Goal: Task Accomplishment & Management: Manage account settings

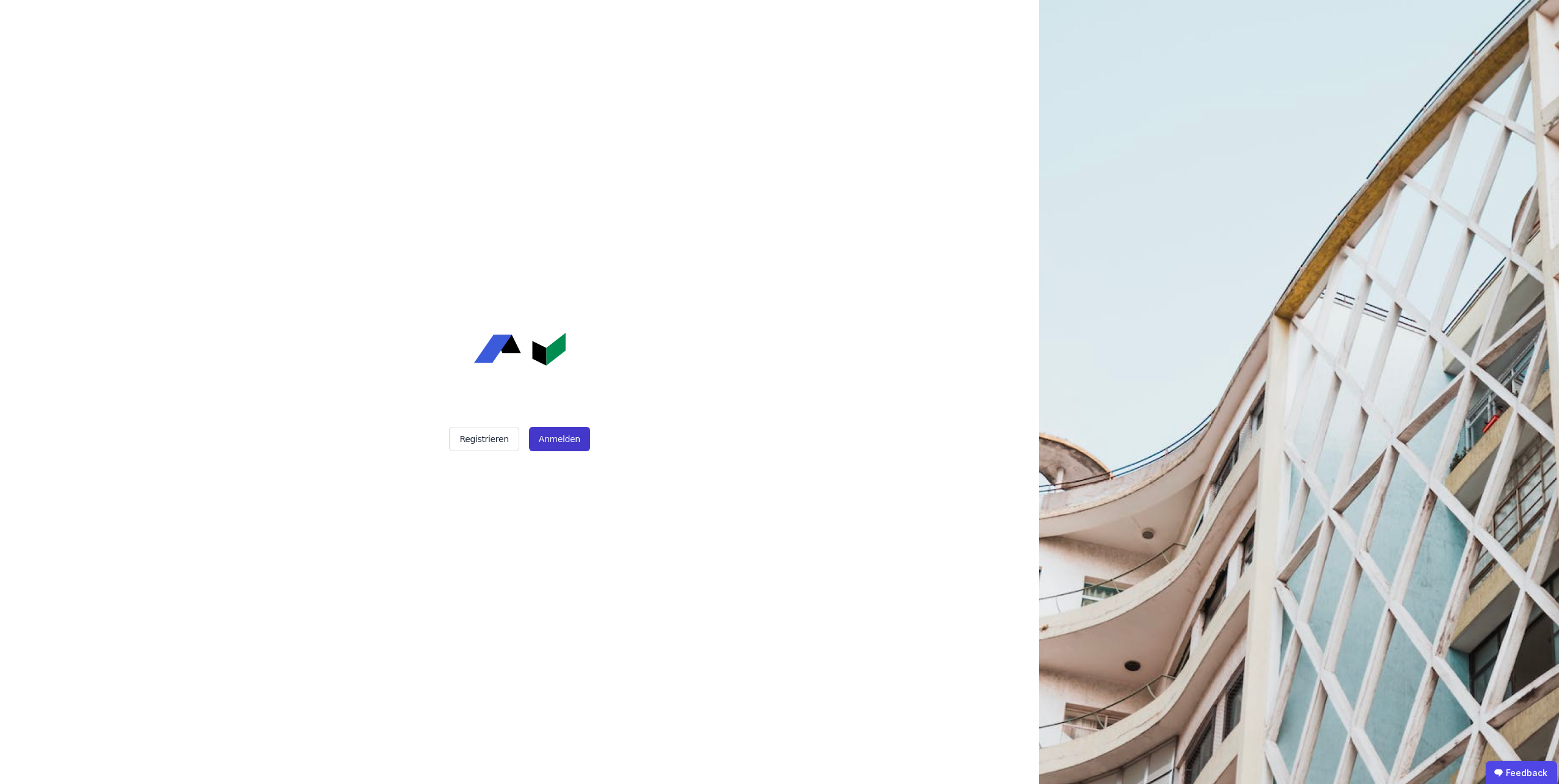
drag, startPoint x: 708, startPoint y: 518, endPoint x: 534, endPoint y: 432, distance: 194.1
click at [705, 514] on div "Registrieren Anmelden" at bounding box center [519, 392] width 1039 height 784
click at [525, 429] on div "Registrieren Anmelden" at bounding box center [520, 438] width 306 height 24
click at [557, 435] on button "Anmelden" at bounding box center [559, 438] width 61 height 24
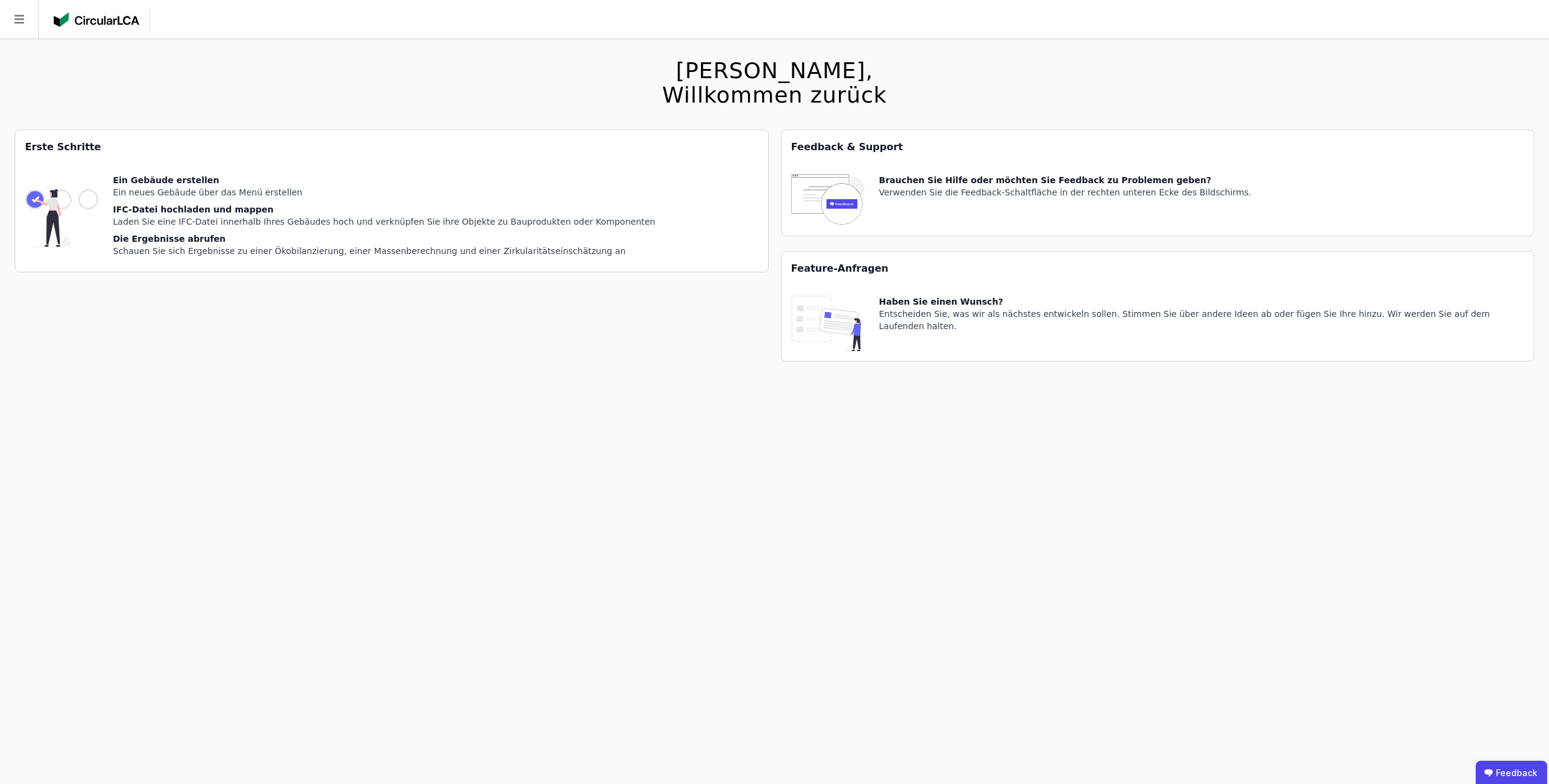
click at [25, 19] on icon at bounding box center [19, 19] width 39 height 39
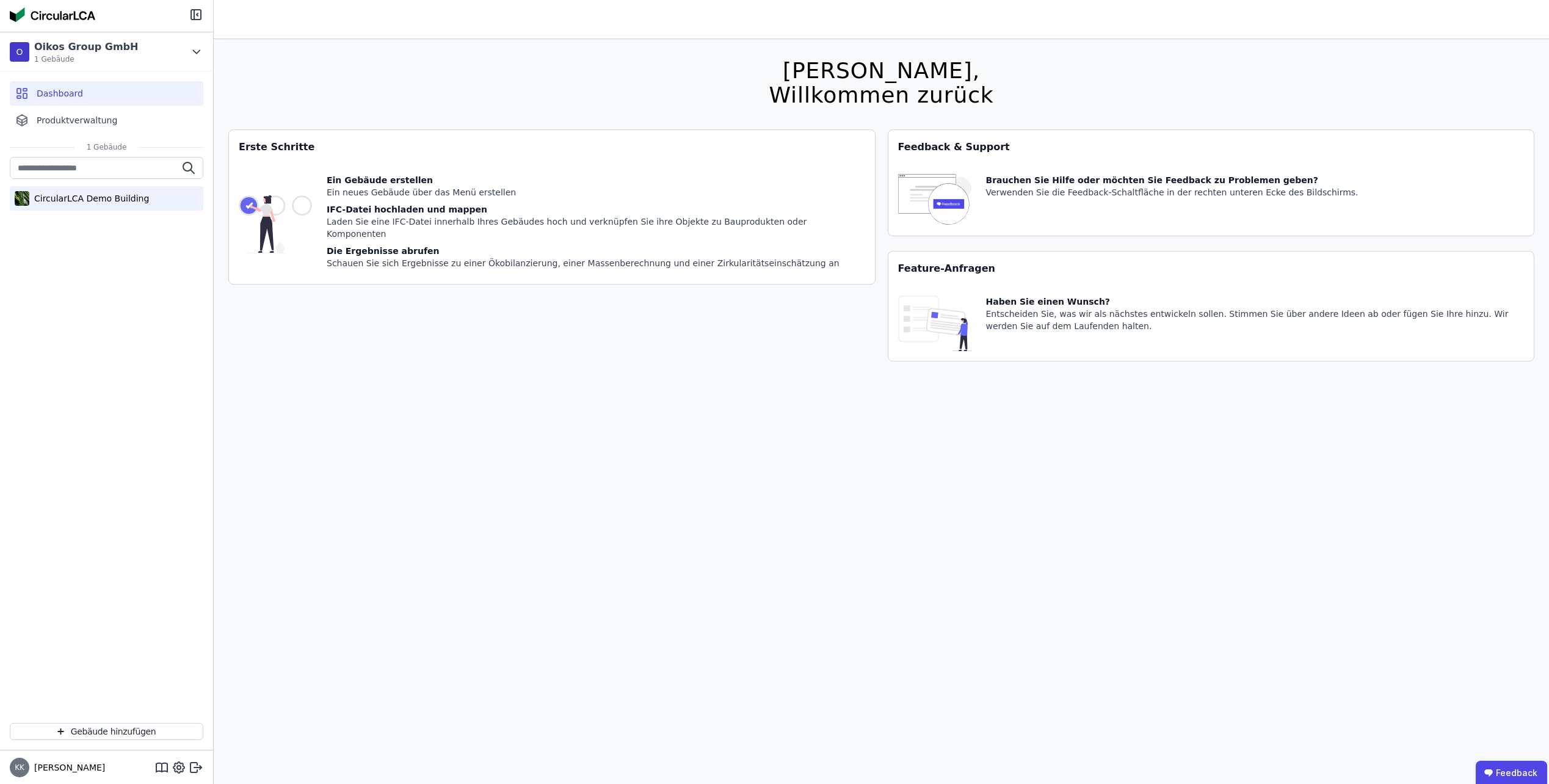
click at [59, 194] on div "CircularLCA Demo Building" at bounding box center [89, 198] width 120 height 12
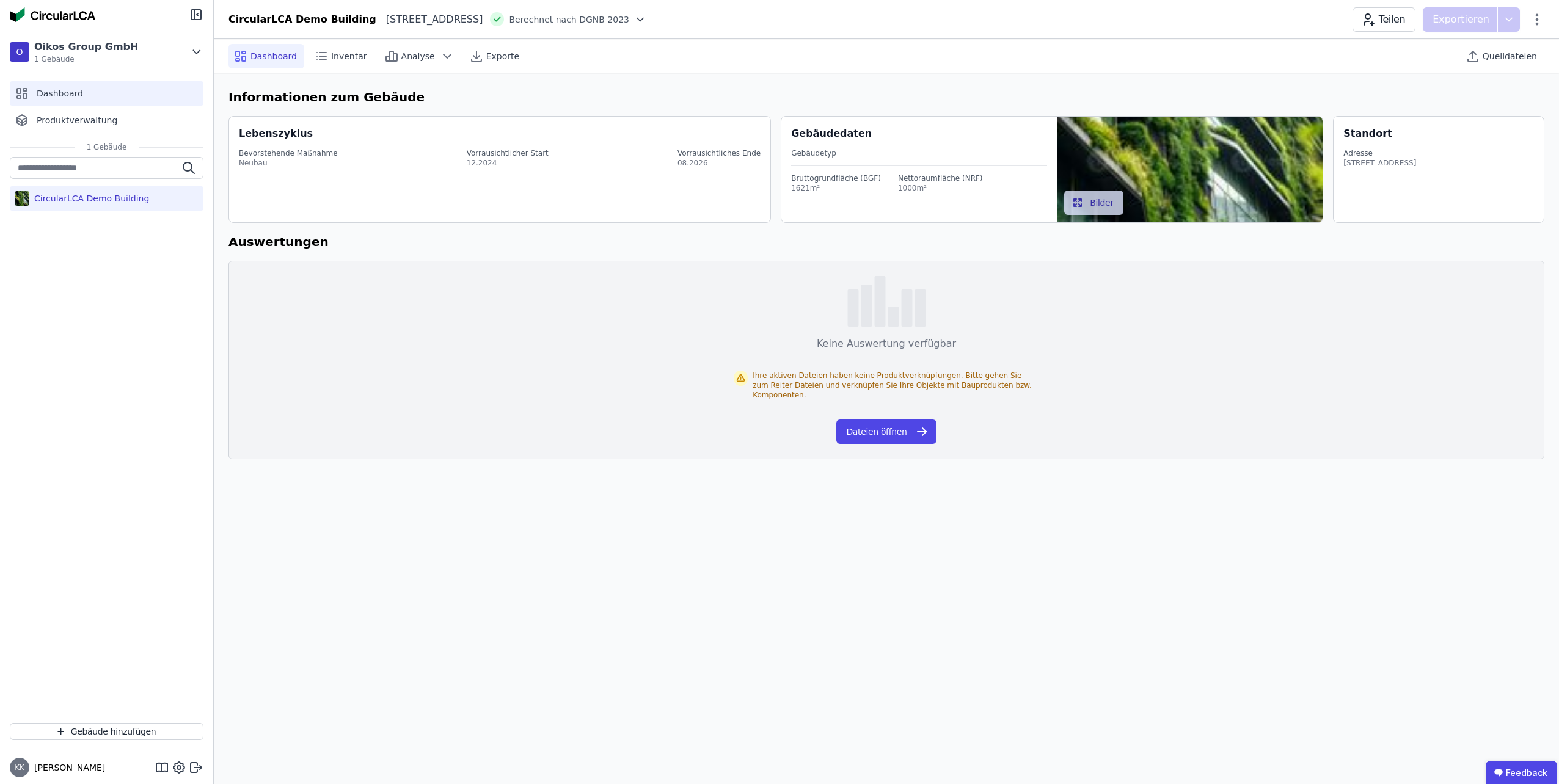
click at [111, 91] on div "Dashboard" at bounding box center [106, 93] width 193 height 24
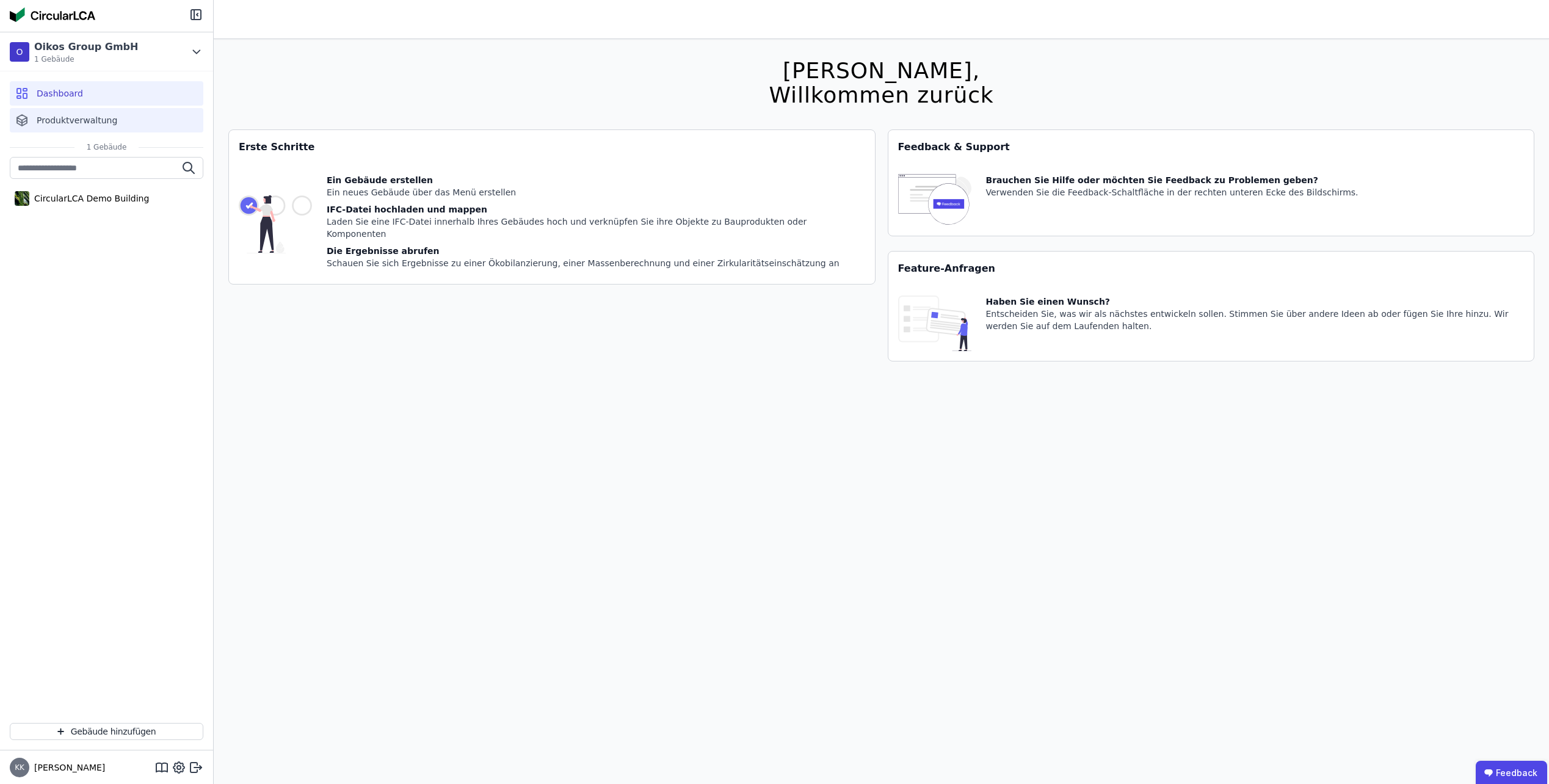
click at [103, 123] on span "Produktverwaltung" at bounding box center [76, 120] width 81 height 12
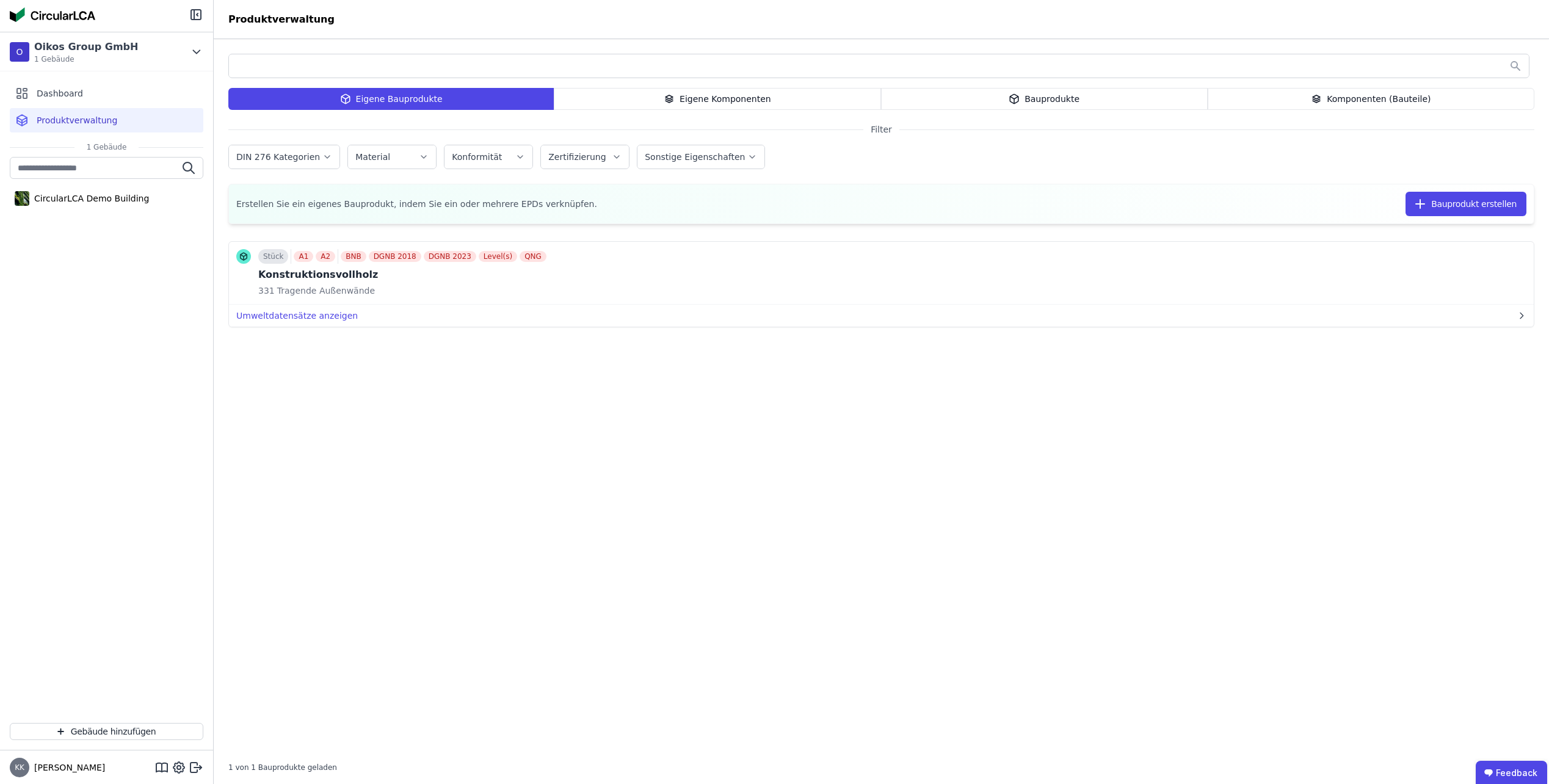
click at [797, 95] on div "Eigene Komponenten" at bounding box center [717, 99] width 327 height 22
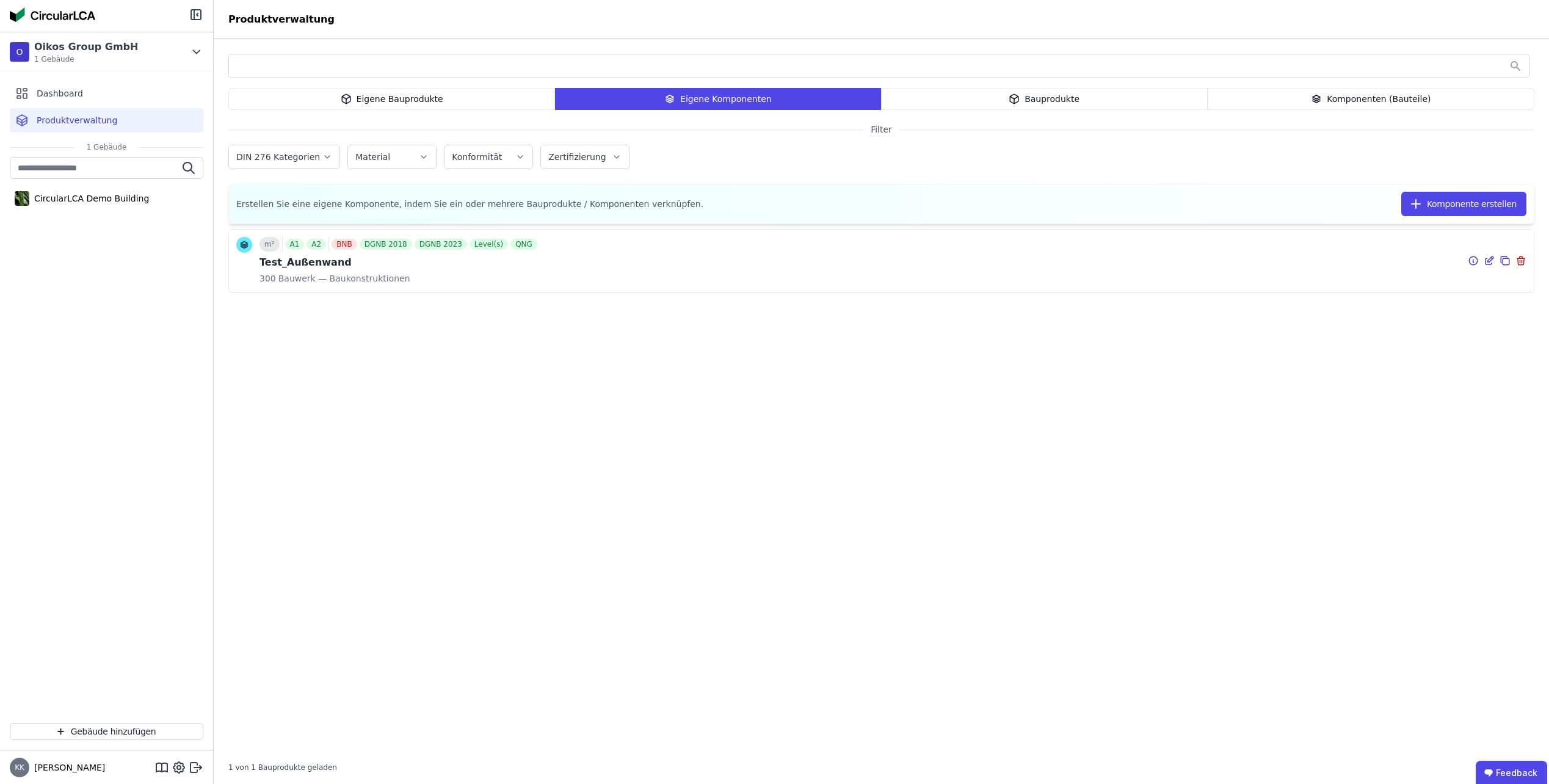
click at [1484, 257] on icon at bounding box center [1490, 260] width 11 height 14
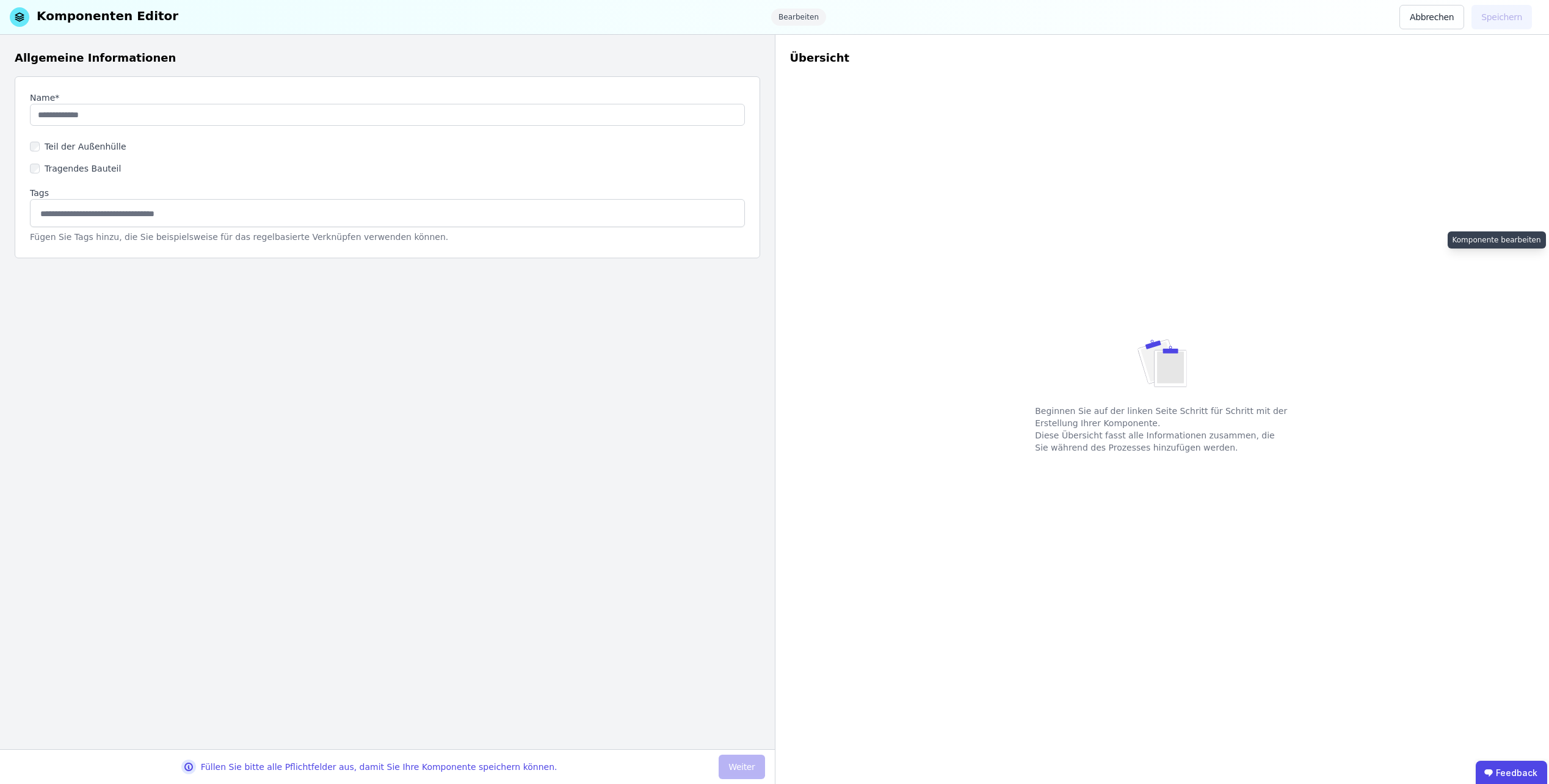
type input "**********"
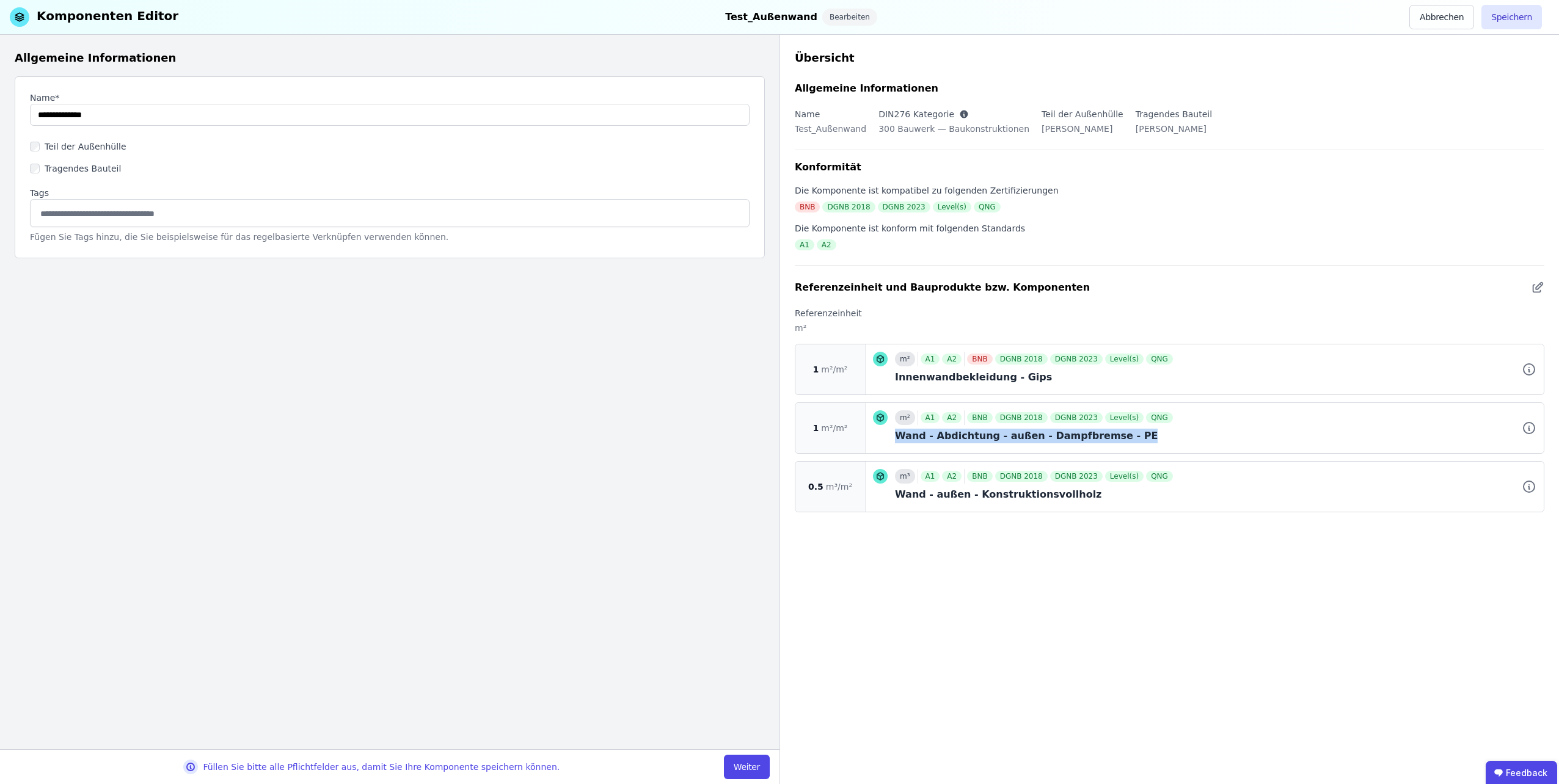
drag, startPoint x: 885, startPoint y: 435, endPoint x: 1225, endPoint y: 443, distance: 340.1
click at [1225, 443] on div "m² A1 A2 BNB DGNB 2018 DGNB 2023 Level(s) QNG Wand - Abdichtung - außen - Dampf…" at bounding box center [1204, 427] width 663 height 35
click at [1225, 443] on div "Wand - Abdichtung - außen - Dampfbremse - PE" at bounding box center [1215, 436] width 641 height 14
click at [1536, 432] on div at bounding box center [1533, 427] width 22 height 50
click at [1531, 428] on icon at bounding box center [1529, 427] width 14 height 14
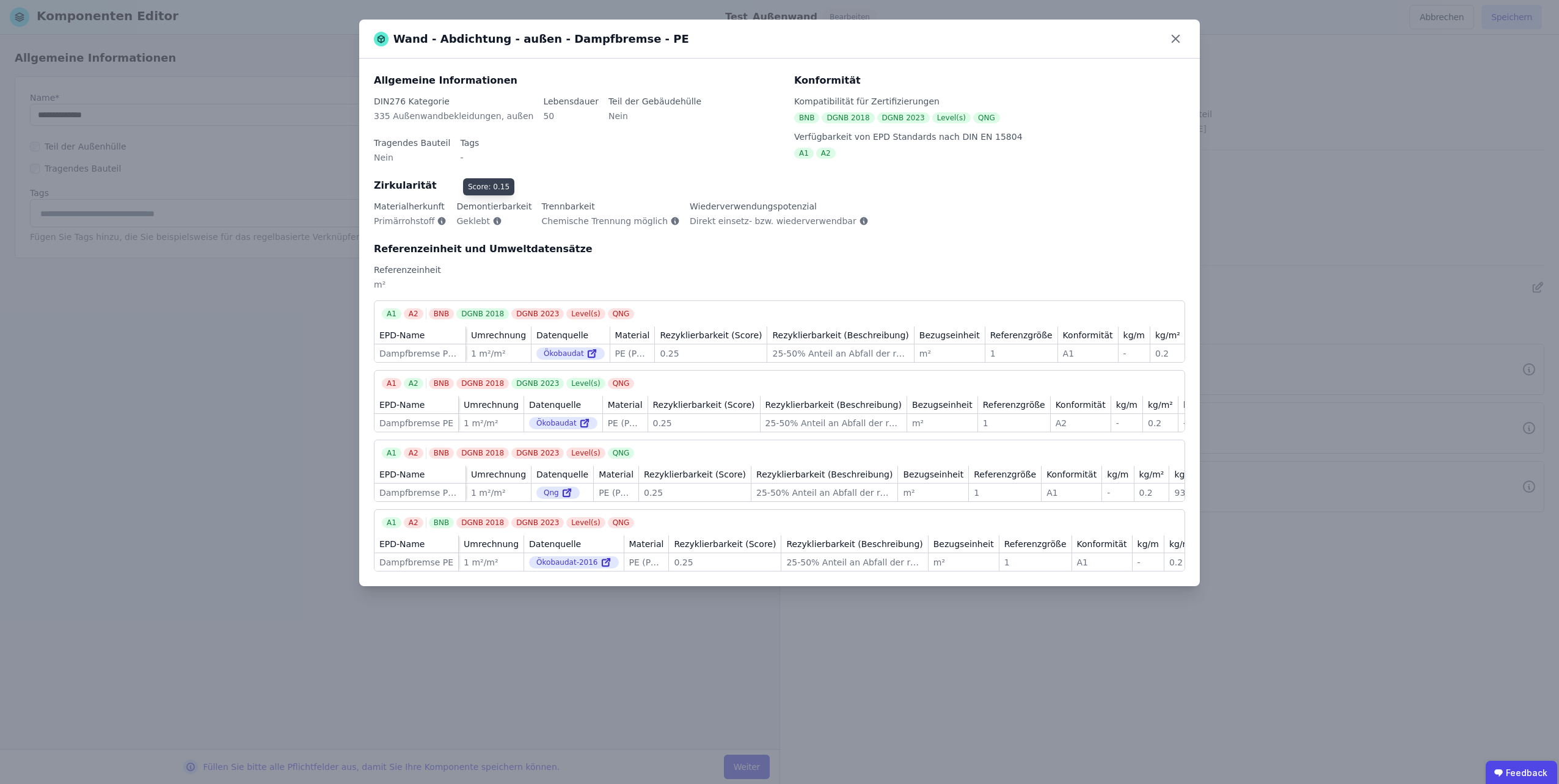
click at [494, 218] on icon at bounding box center [498, 222] width 8 height 8
click at [671, 218] on icon at bounding box center [676, 222] width 8 height 8
click at [740, 215] on span "Direkt einsetz- bzw. wiederverwendbar" at bounding box center [773, 221] width 167 height 12
click at [1179, 38] on icon at bounding box center [1175, 39] width 19 height 19
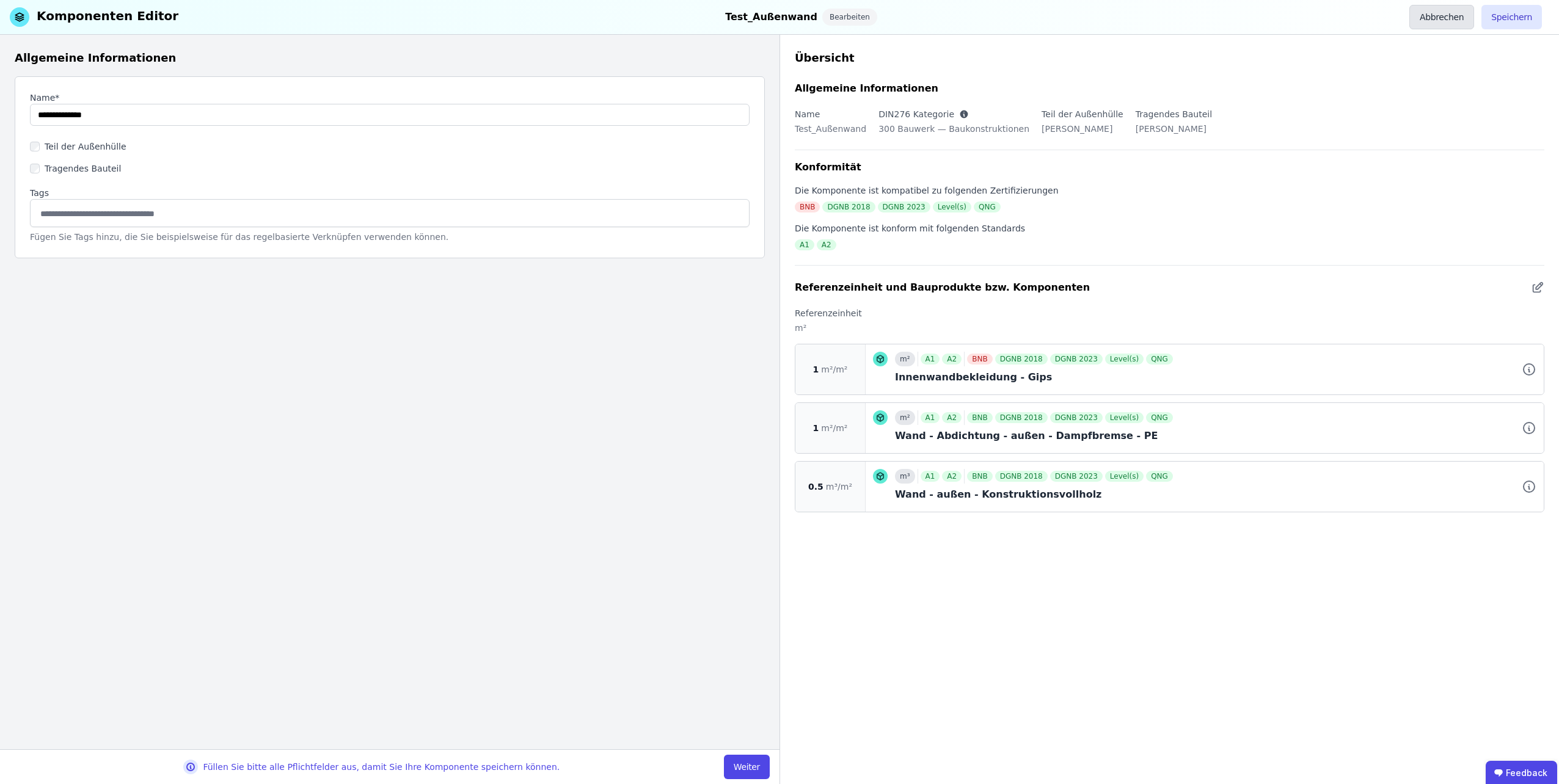
click at [1435, 23] on button "Abbrechen" at bounding box center [1441, 17] width 65 height 24
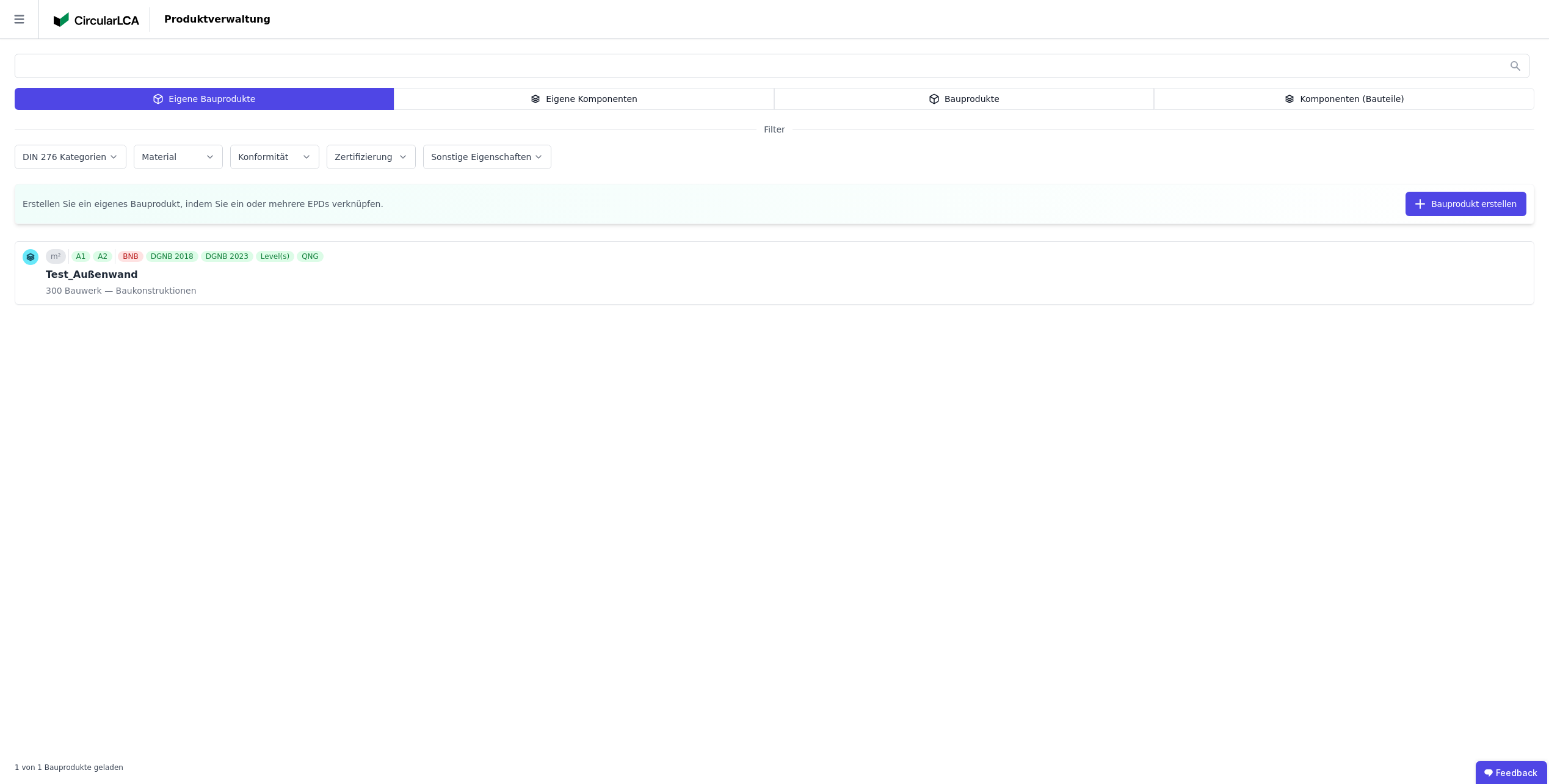
click at [628, 103] on div "Eigene Komponenten" at bounding box center [584, 99] width 381 height 22
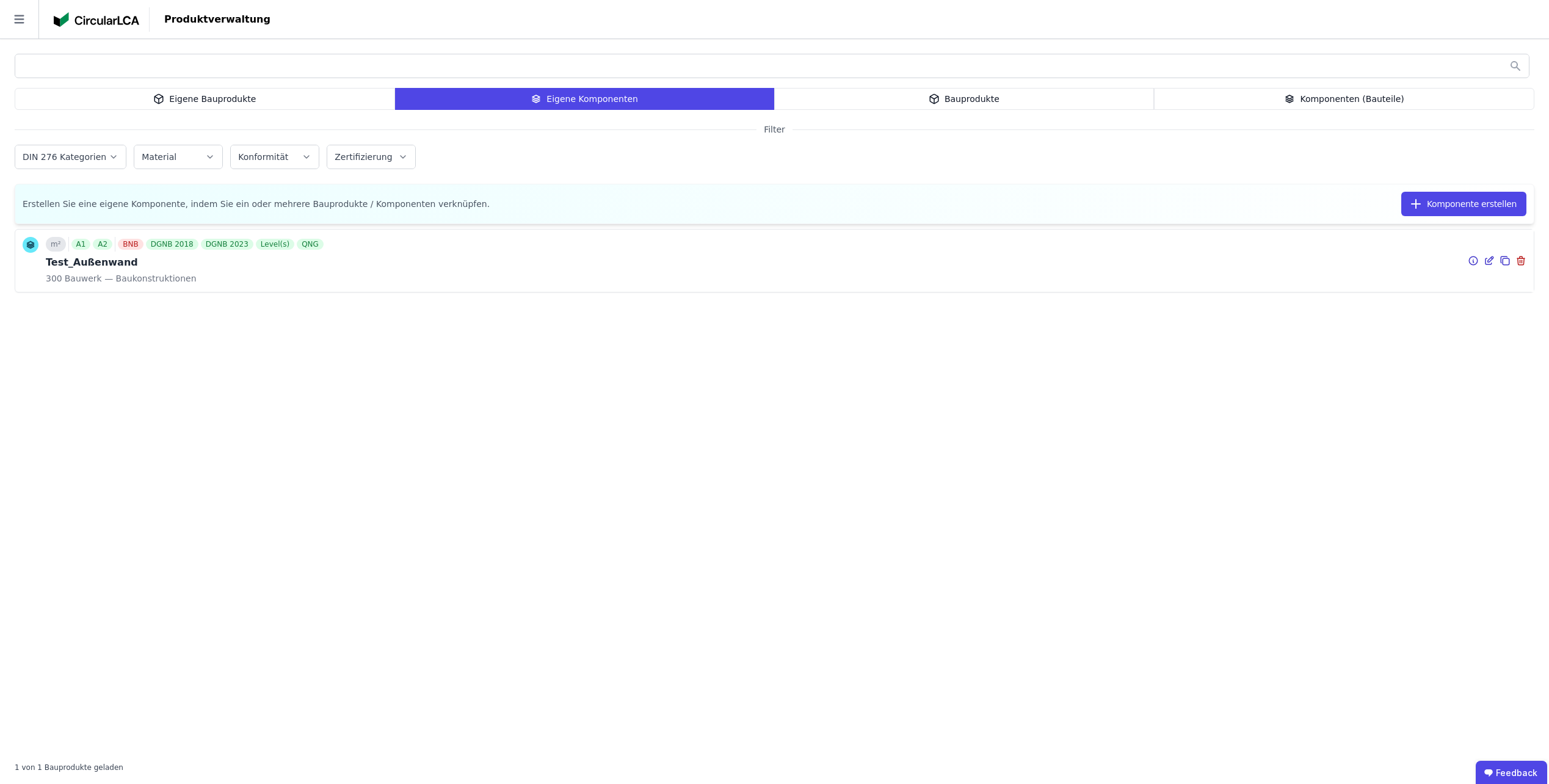
click at [1494, 259] on icon at bounding box center [1490, 260] width 11 height 14
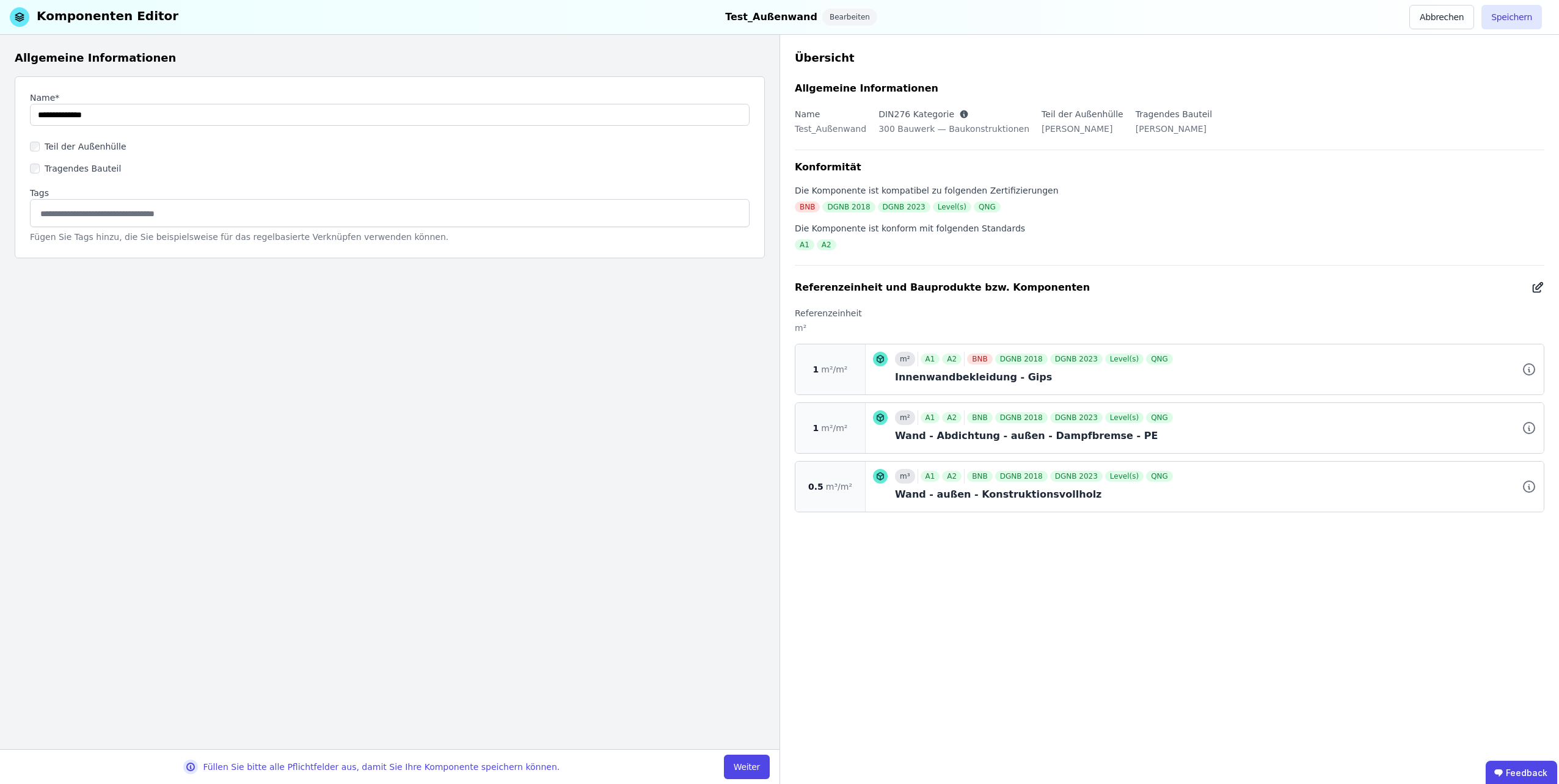
click at [1544, 294] on icon at bounding box center [1538, 287] width 14 height 14
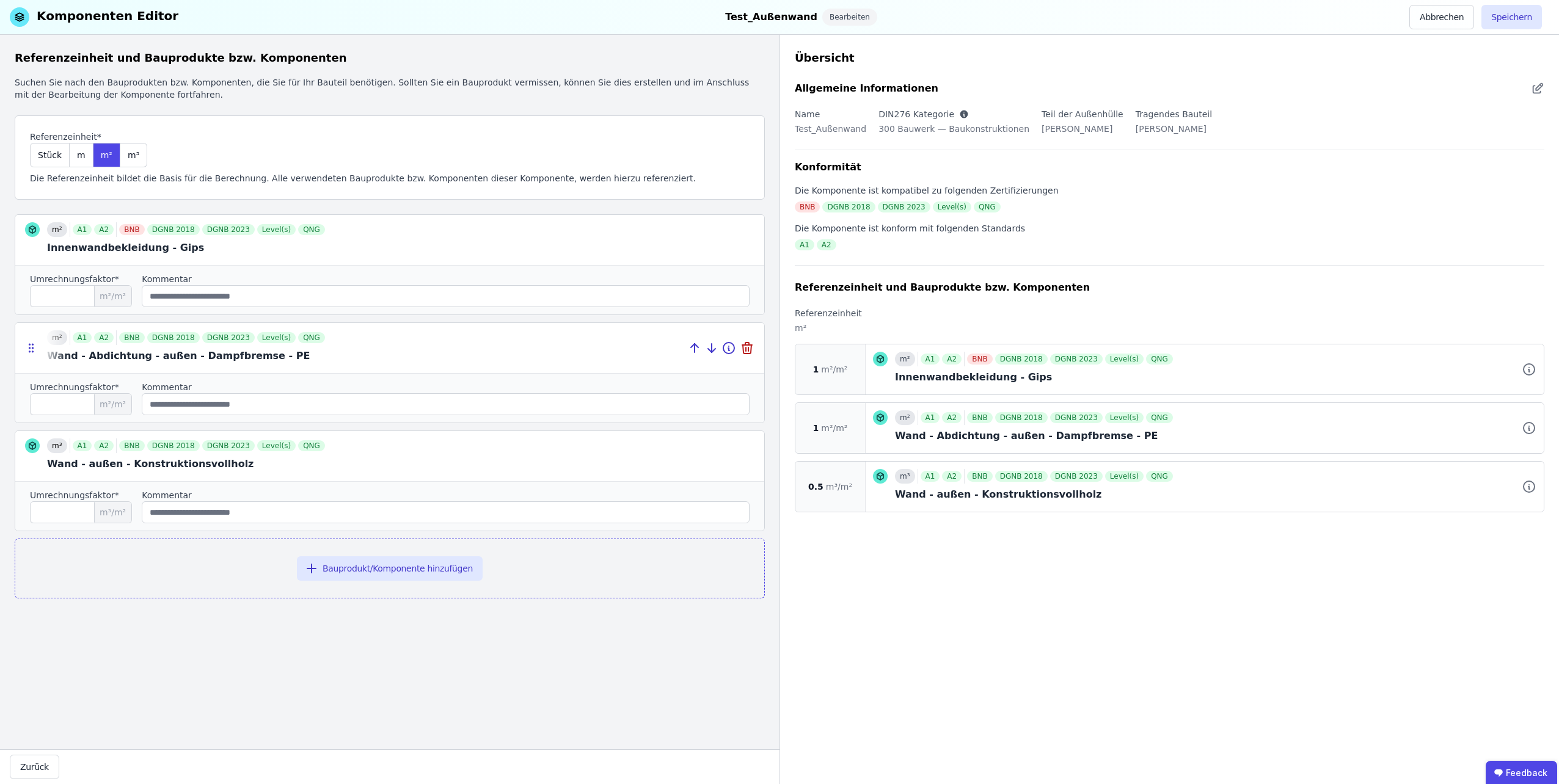
click at [176, 359] on div at bounding box center [390, 348] width 749 height 50
click at [725, 352] on icon at bounding box center [729, 348] width 11 height 11
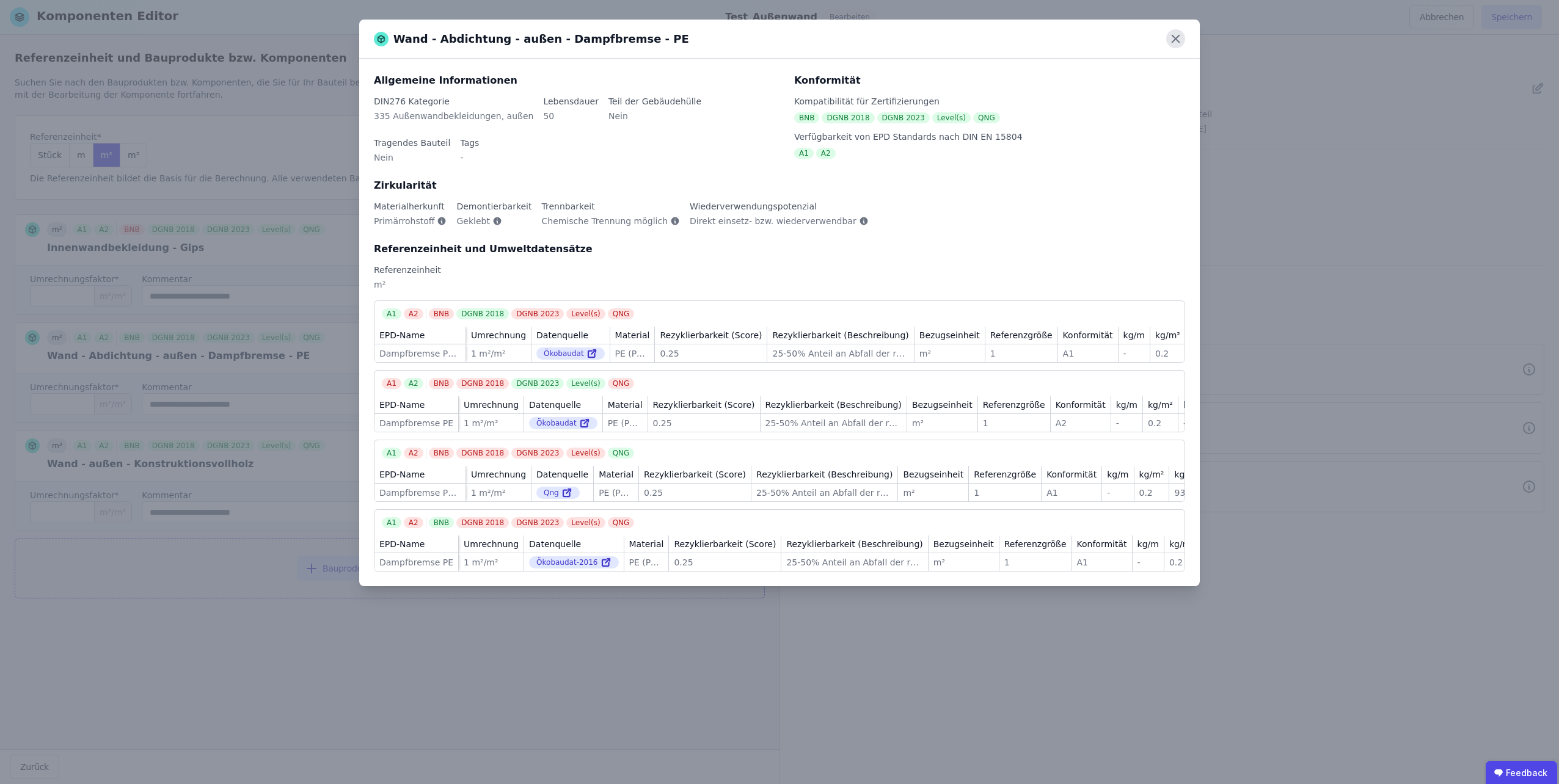
click at [1170, 32] on icon at bounding box center [1175, 39] width 19 height 19
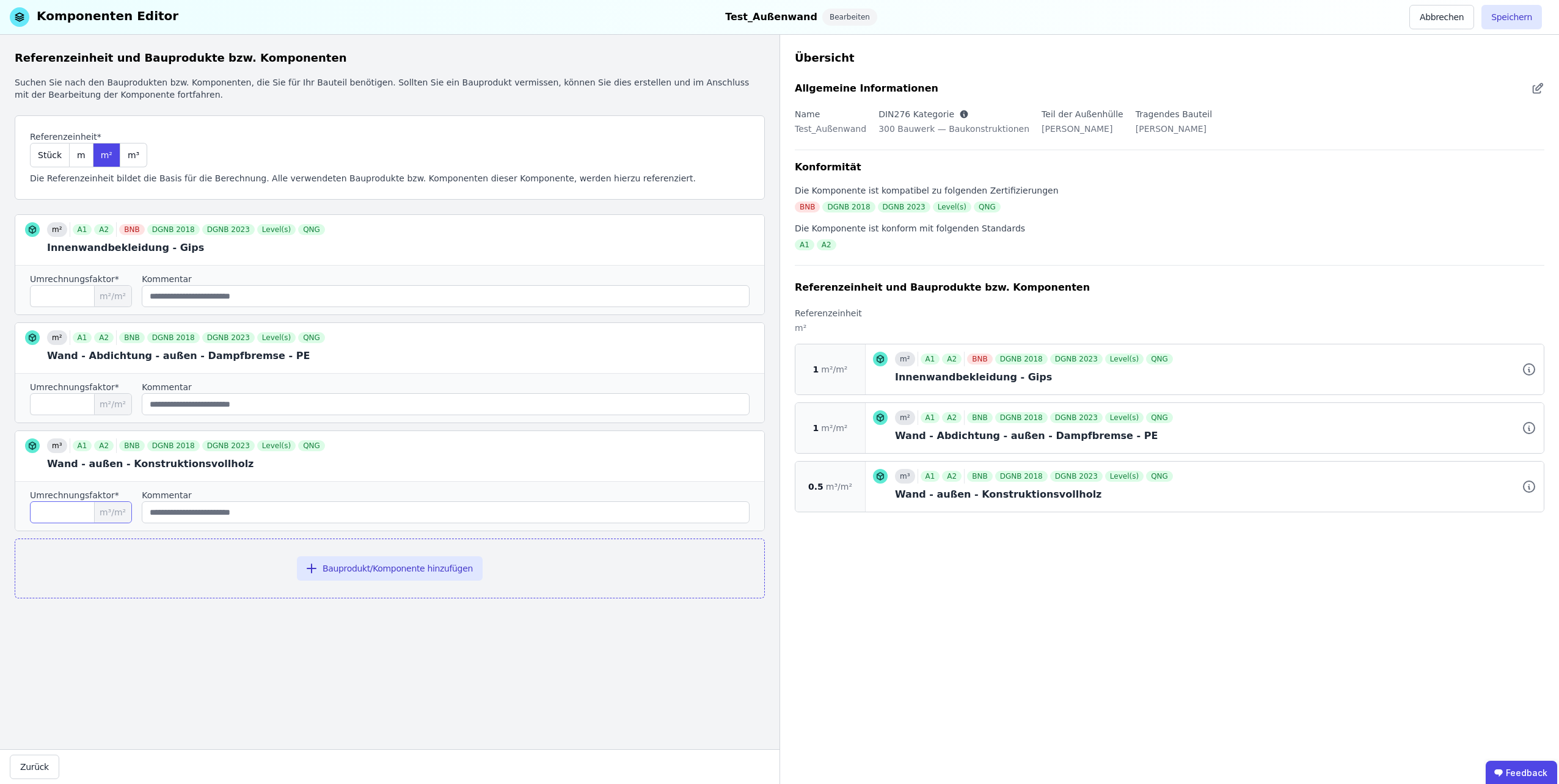
click at [74, 516] on input "***" at bounding box center [81, 512] width 102 height 22
click at [273, 516] on input "string" at bounding box center [446, 512] width 608 height 22
click at [175, 658] on div "Referenzeinheit und Bauprodukte bzw. Komponenten Suchen Sie nach den Bauprodukt…" at bounding box center [390, 392] width 780 height 714
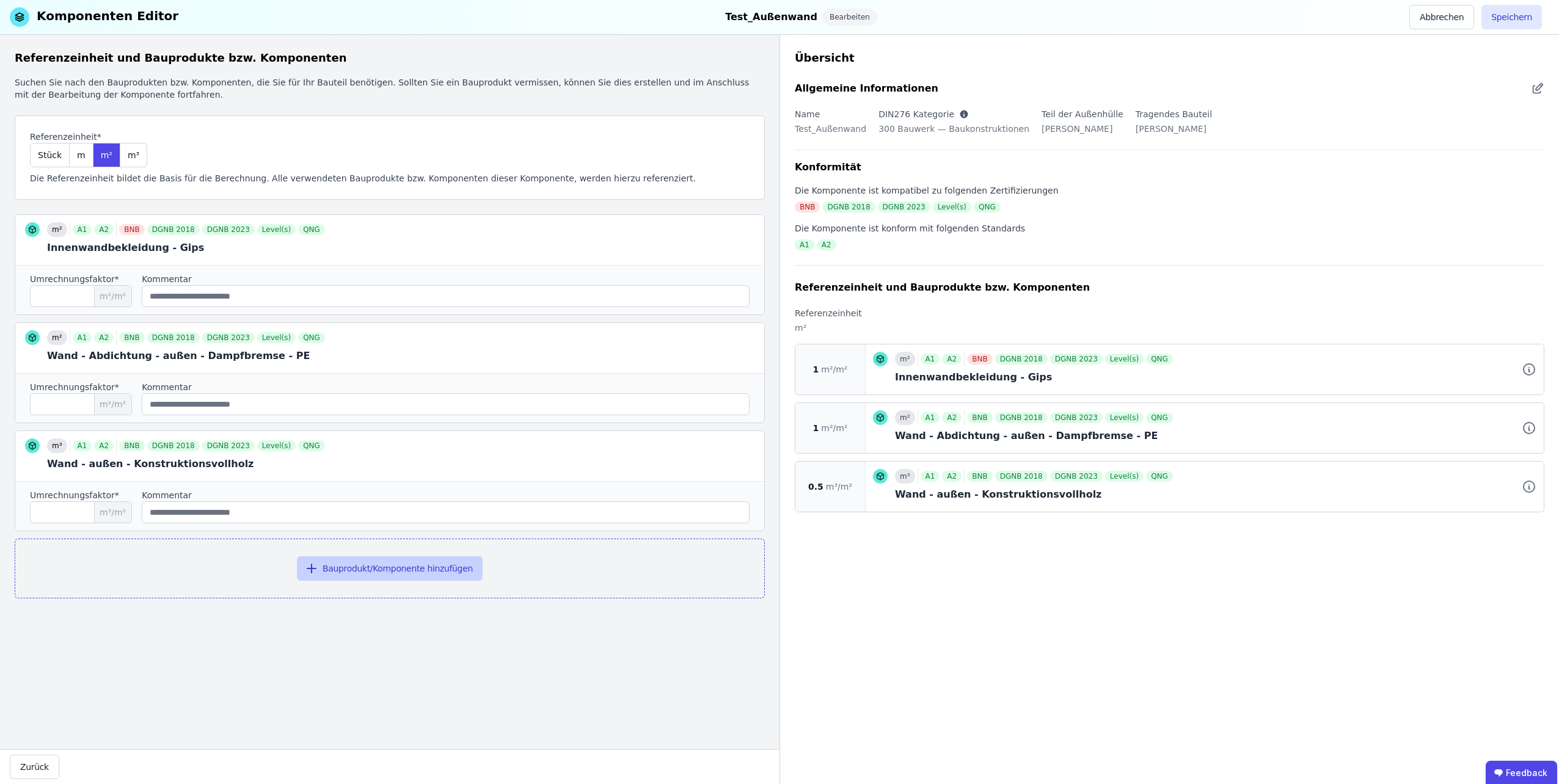
click at [330, 572] on button "Bauprodukt/Komponente hinzufügen" at bounding box center [390, 568] width 186 height 24
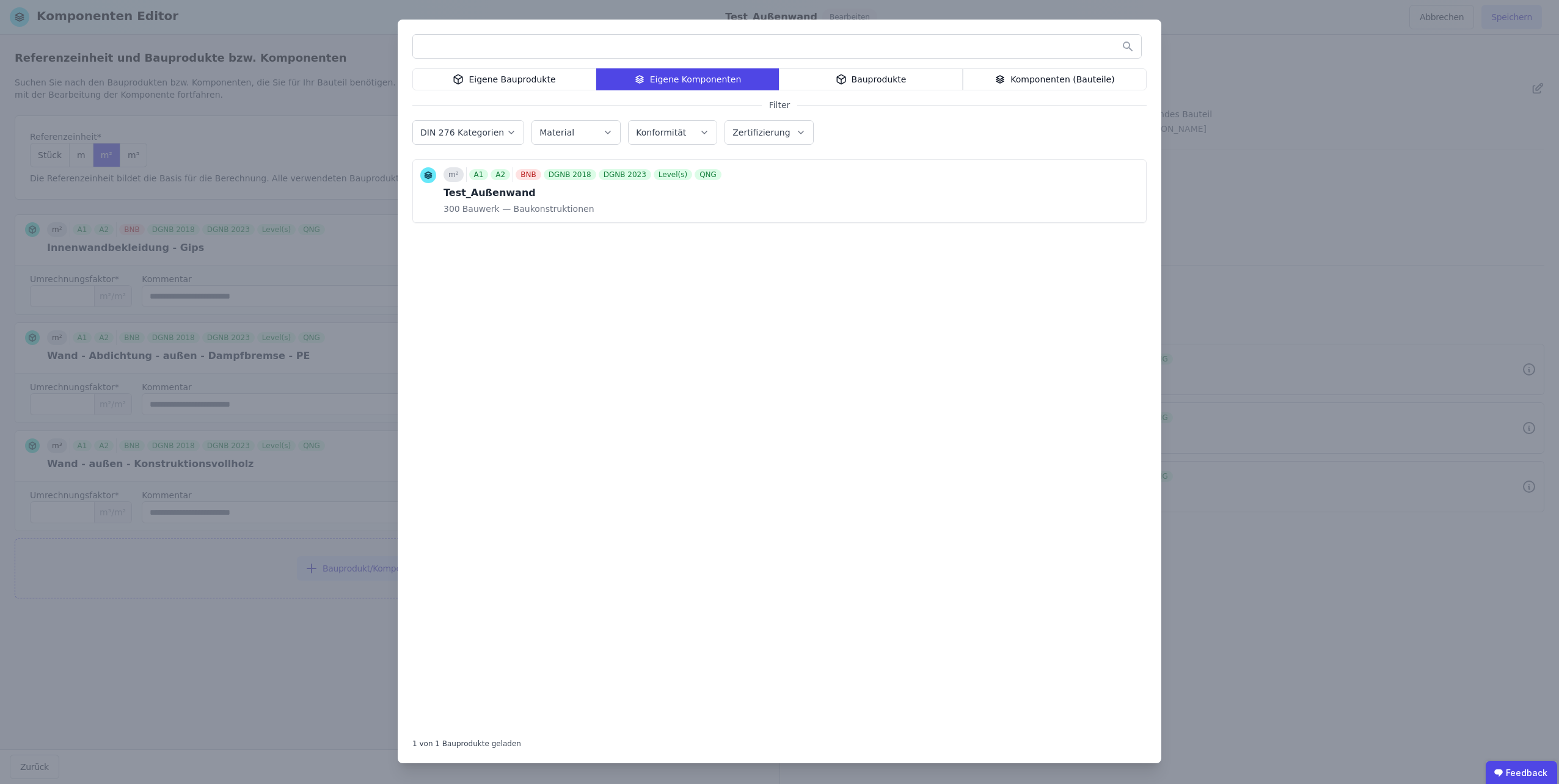
click at [499, 63] on div at bounding box center [780, 49] width 734 height 30
click at [498, 81] on div "Eigene Bauprodukte" at bounding box center [504, 79] width 184 height 22
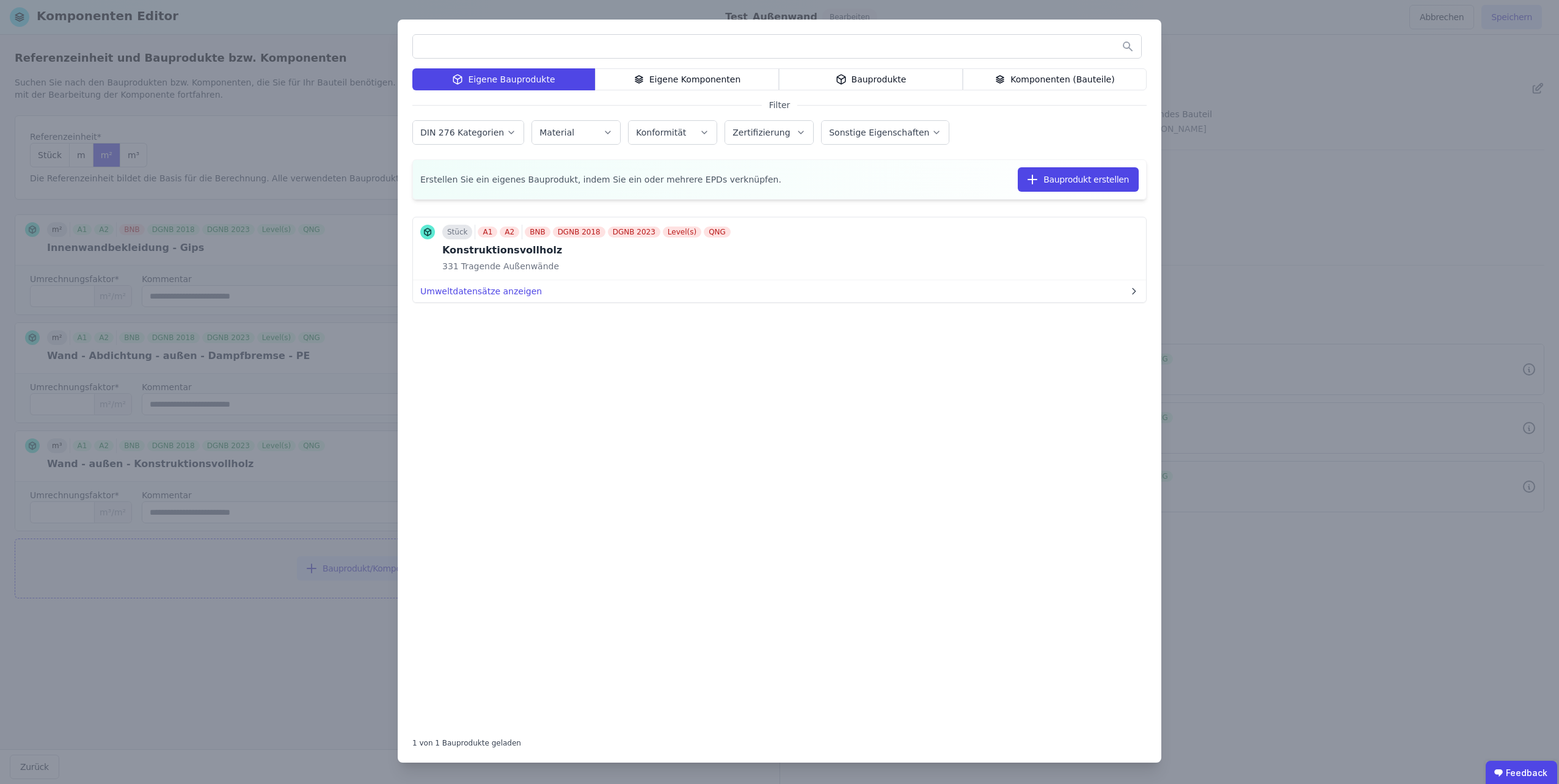
click at [87, 608] on div "Eigene Bauprodukte Eigene Komponenten Bauprodukte Komponenten (Bauteile) Filter…" at bounding box center [780, 392] width 1559 height 784
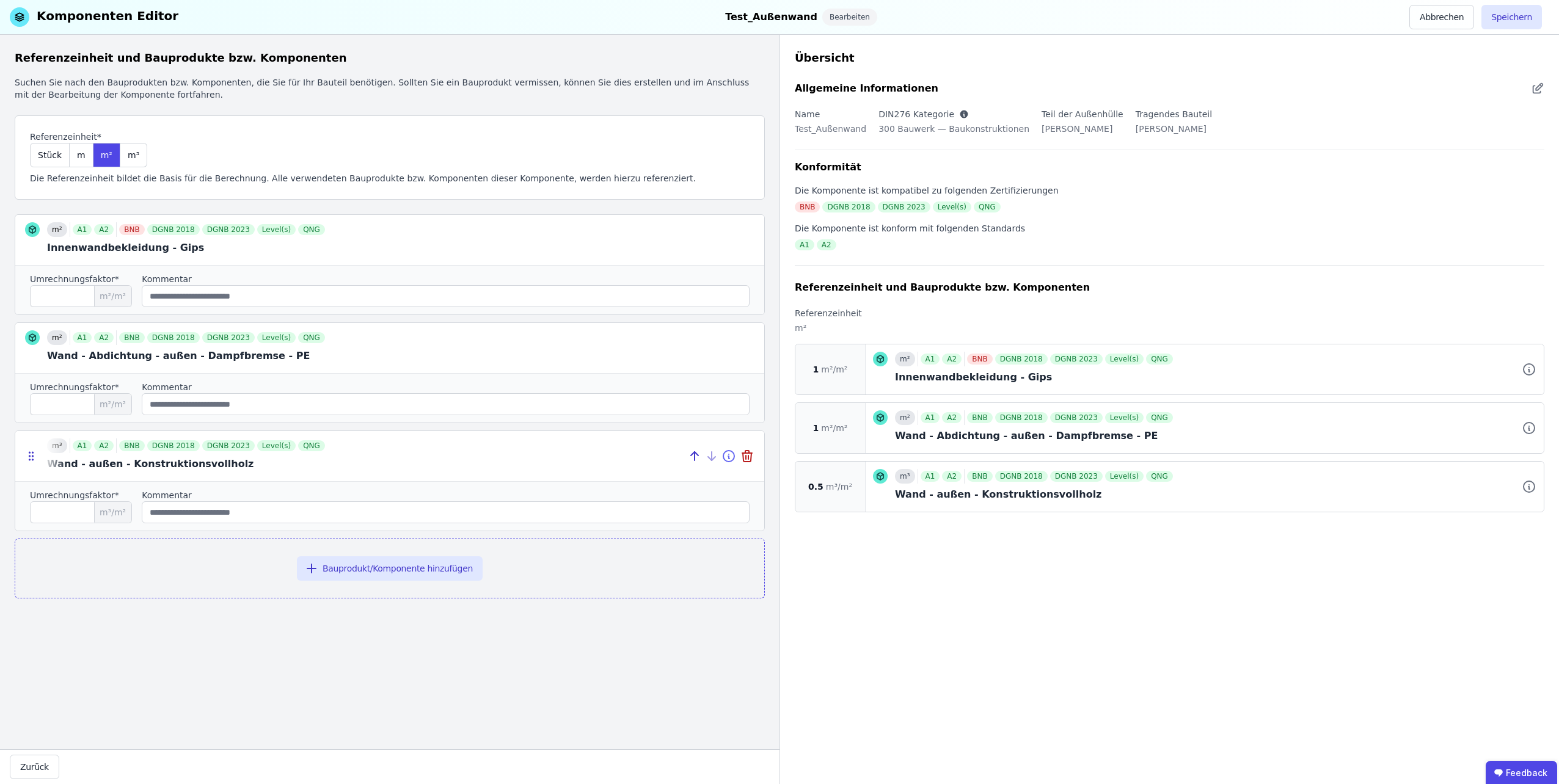
click at [727, 460] on icon at bounding box center [729, 456] width 14 height 14
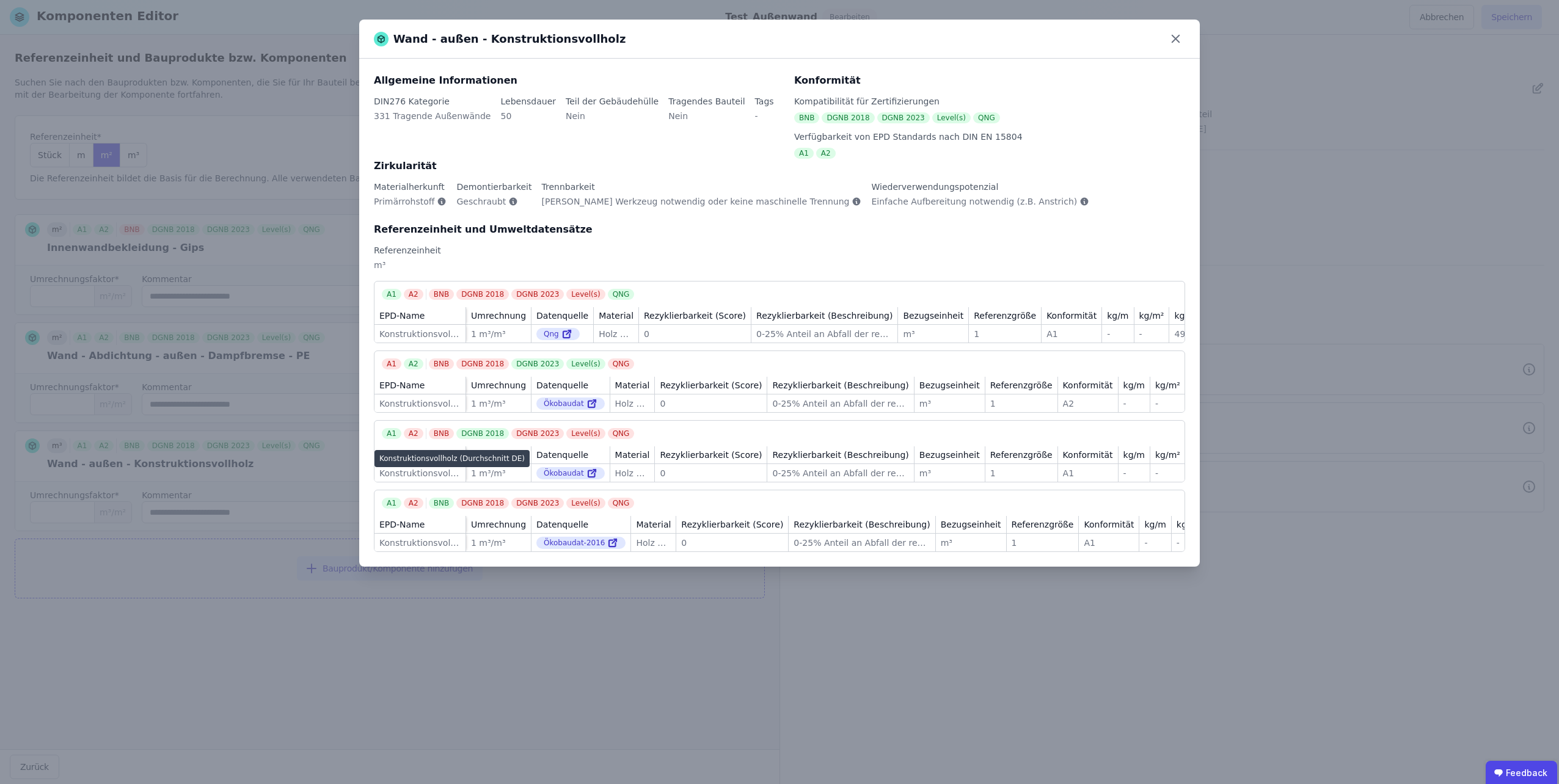
click at [390, 478] on div "Konstruktionsvollholz (Durchschnitt DE)" at bounding box center [420, 474] width 81 height 12
click at [1173, 39] on icon at bounding box center [1175, 39] width 19 height 19
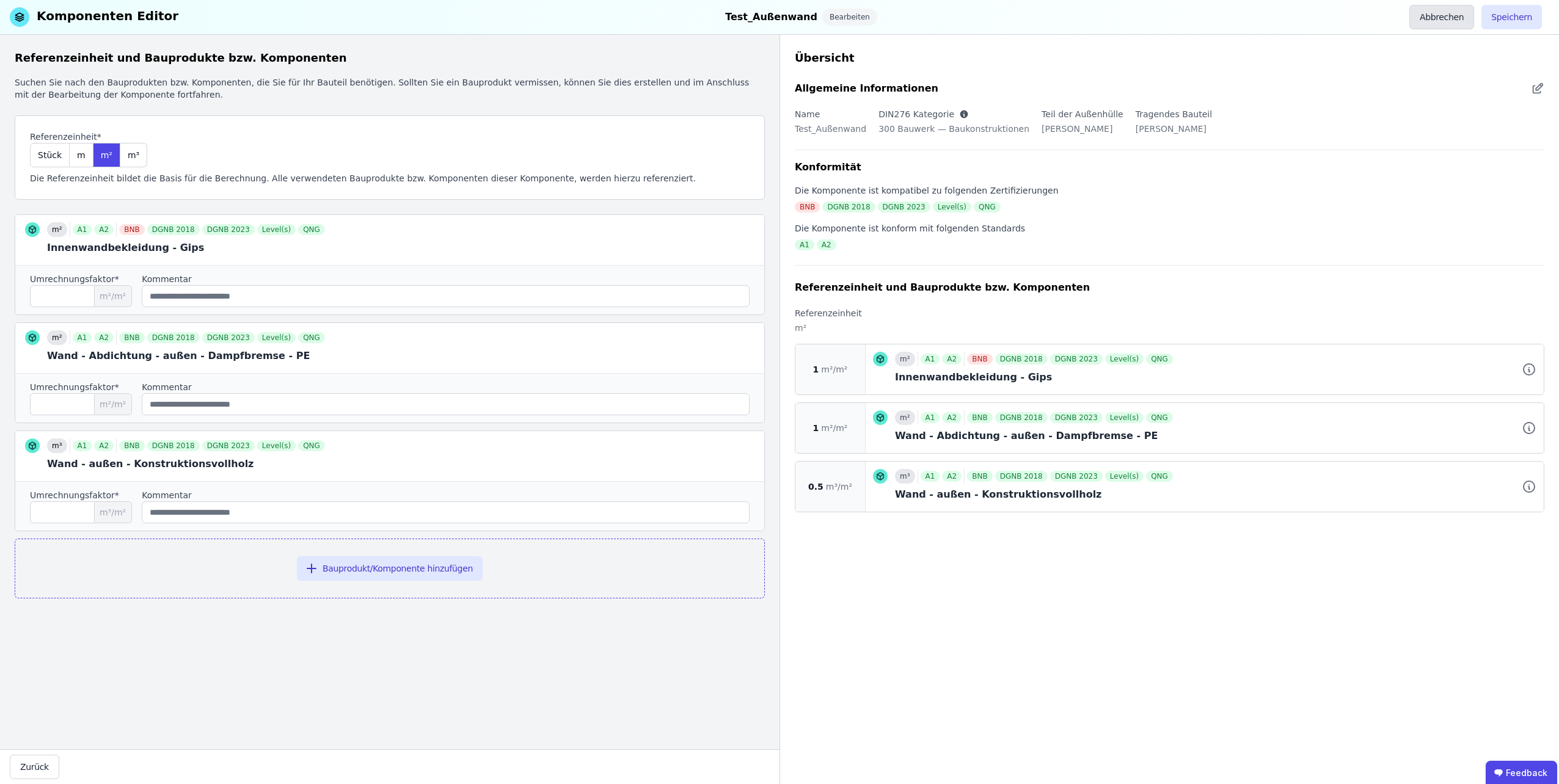
click at [1450, 5] on button "Abbrechen" at bounding box center [1441, 17] width 65 height 24
